Goal: Information Seeking & Learning: Learn about a topic

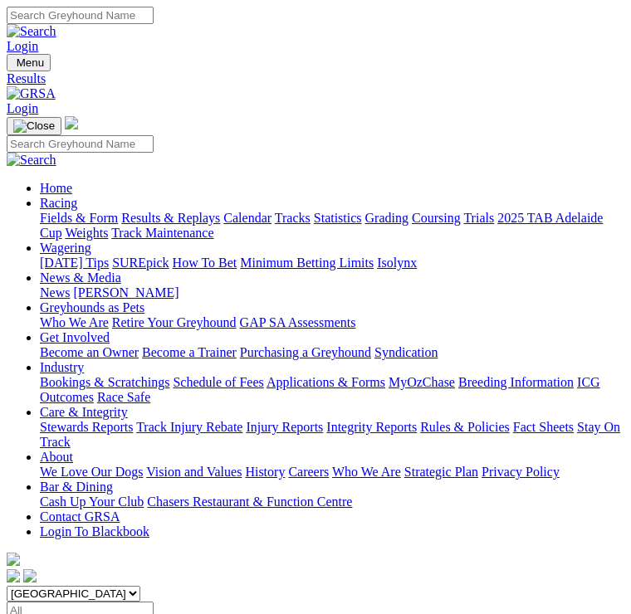
click at [118, 211] on link "Fields & Form" at bounding box center [79, 218] width 78 height 14
click at [13, 66] on img "Toggle navigation" at bounding box center [13, 66] width 0 height 0
click at [223, 225] on link "Calendar" at bounding box center [247, 218] width 48 height 14
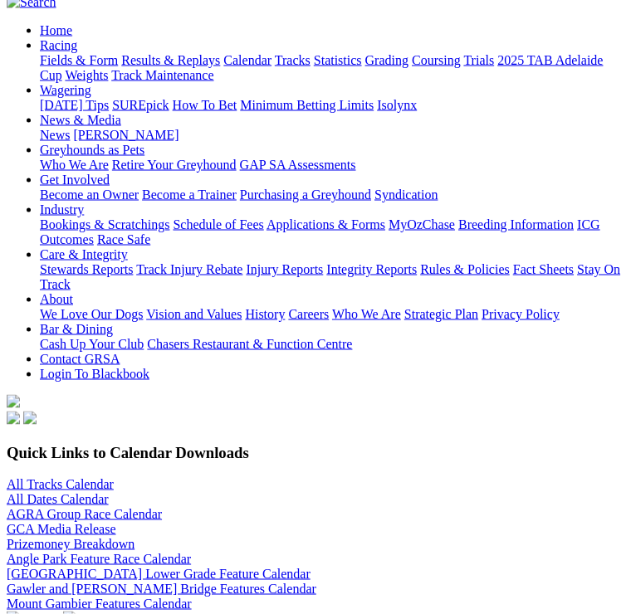
scroll to position [164, 0]
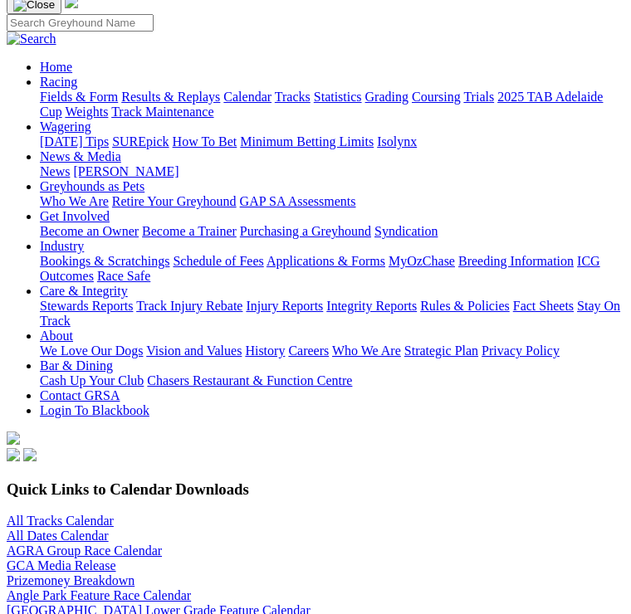
scroll to position [127, 0]
